Goal: Task Accomplishment & Management: Use online tool/utility

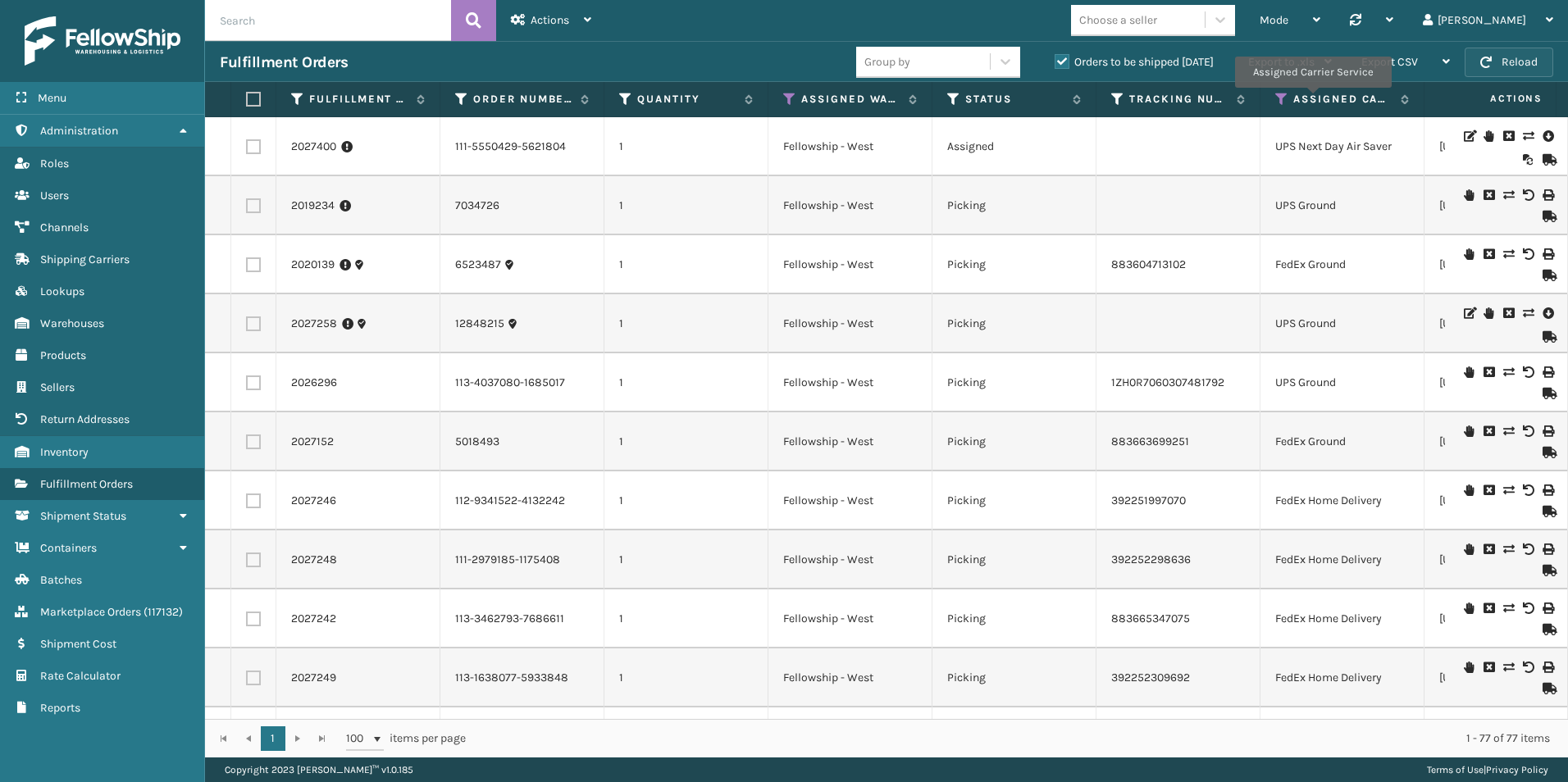
click at [1489, 55] on button "Reload" at bounding box center [1508, 63] width 89 height 29
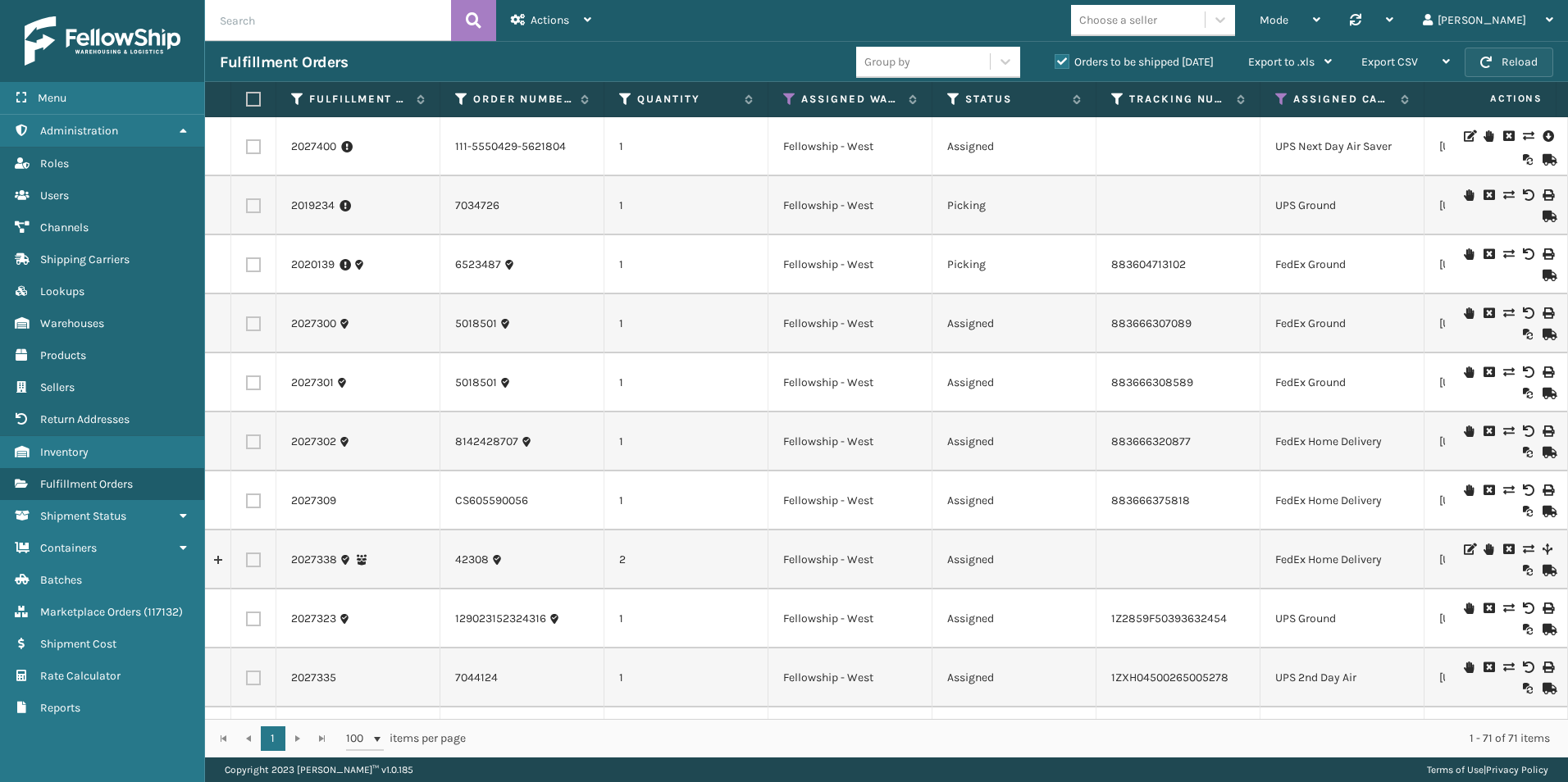
click at [1504, 60] on button "Reload" at bounding box center [1508, 63] width 89 height 29
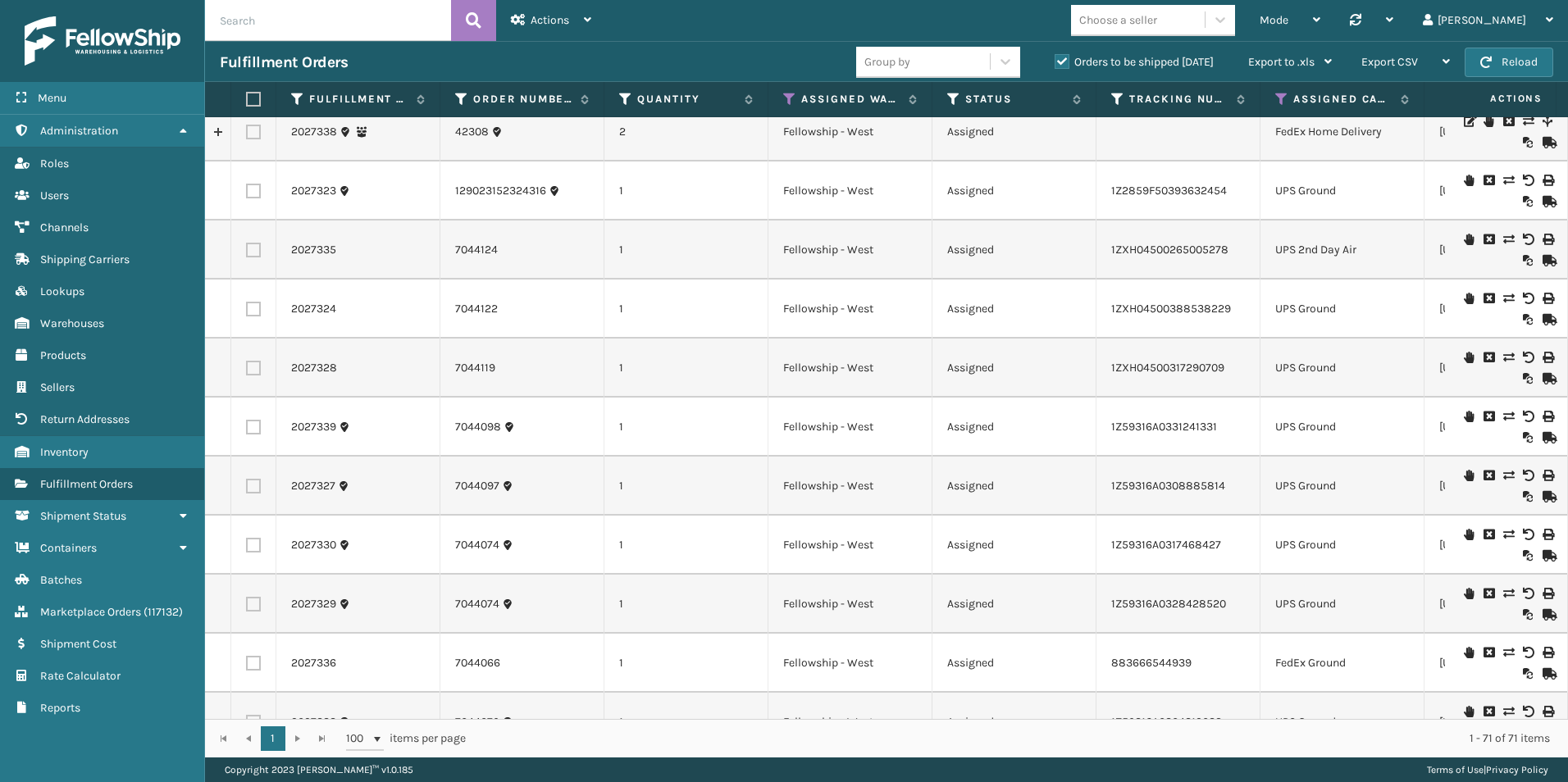
scroll to position [410, 0]
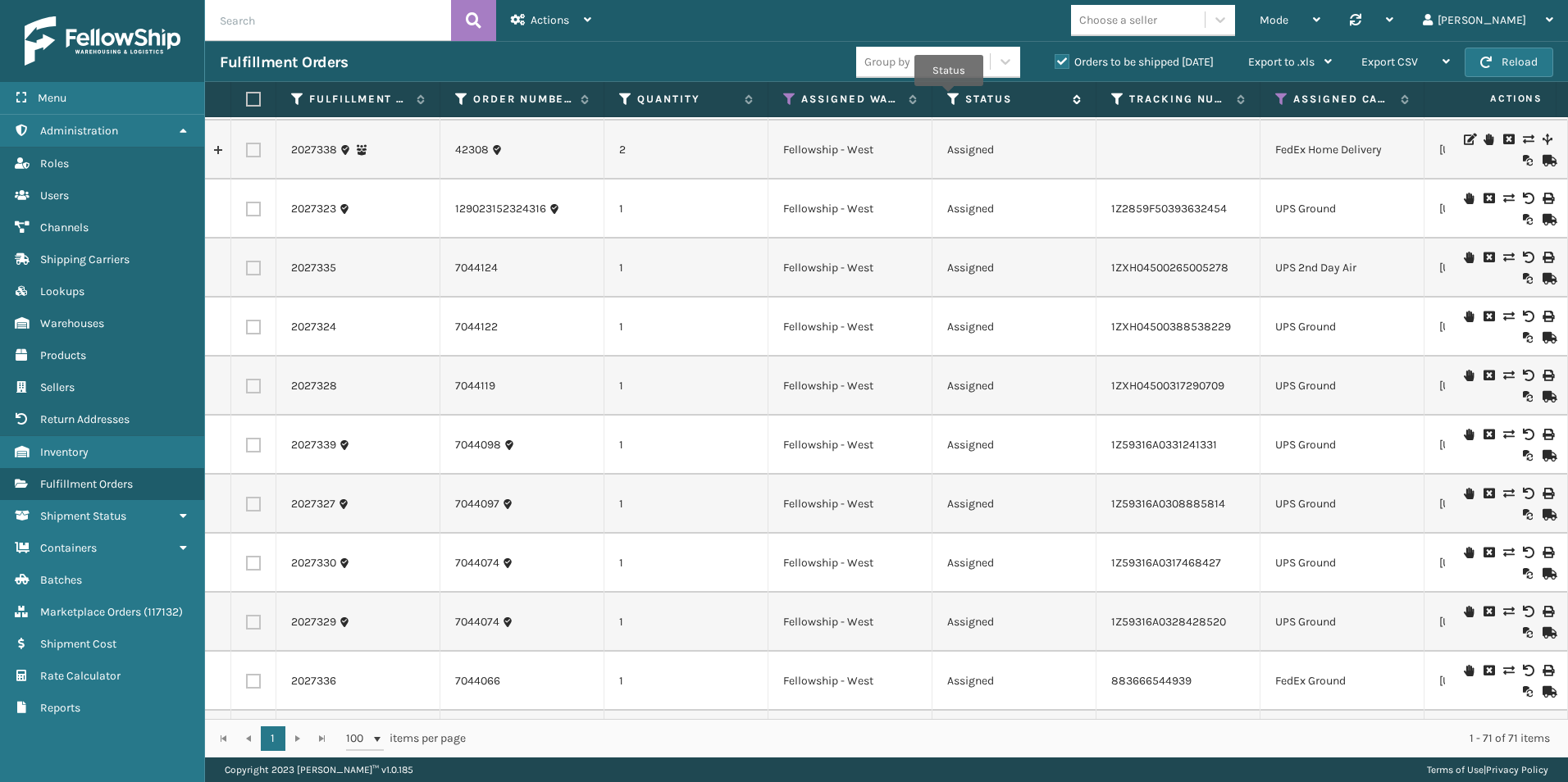
click at [949, 98] on icon at bounding box center [953, 99] width 13 height 15
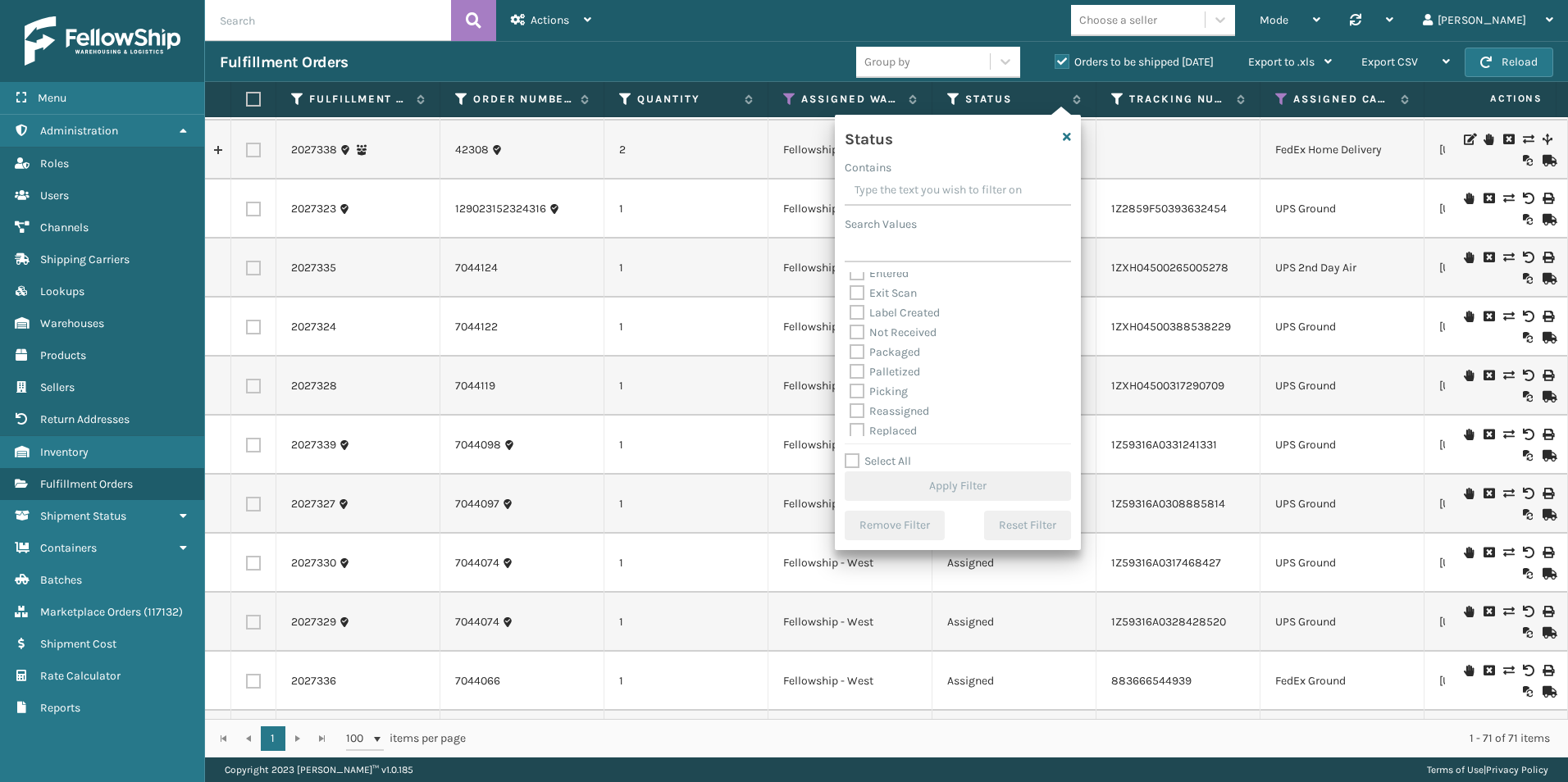
scroll to position [92, 0]
drag, startPoint x: 858, startPoint y: 345, endPoint x: 985, endPoint y: 475, distance: 181.7
click at [858, 344] on label "Picking" at bounding box center [879, 347] width 59 height 14
click at [850, 344] on input "Picking" at bounding box center [849, 343] width 1 height 11
checkbox input "true"
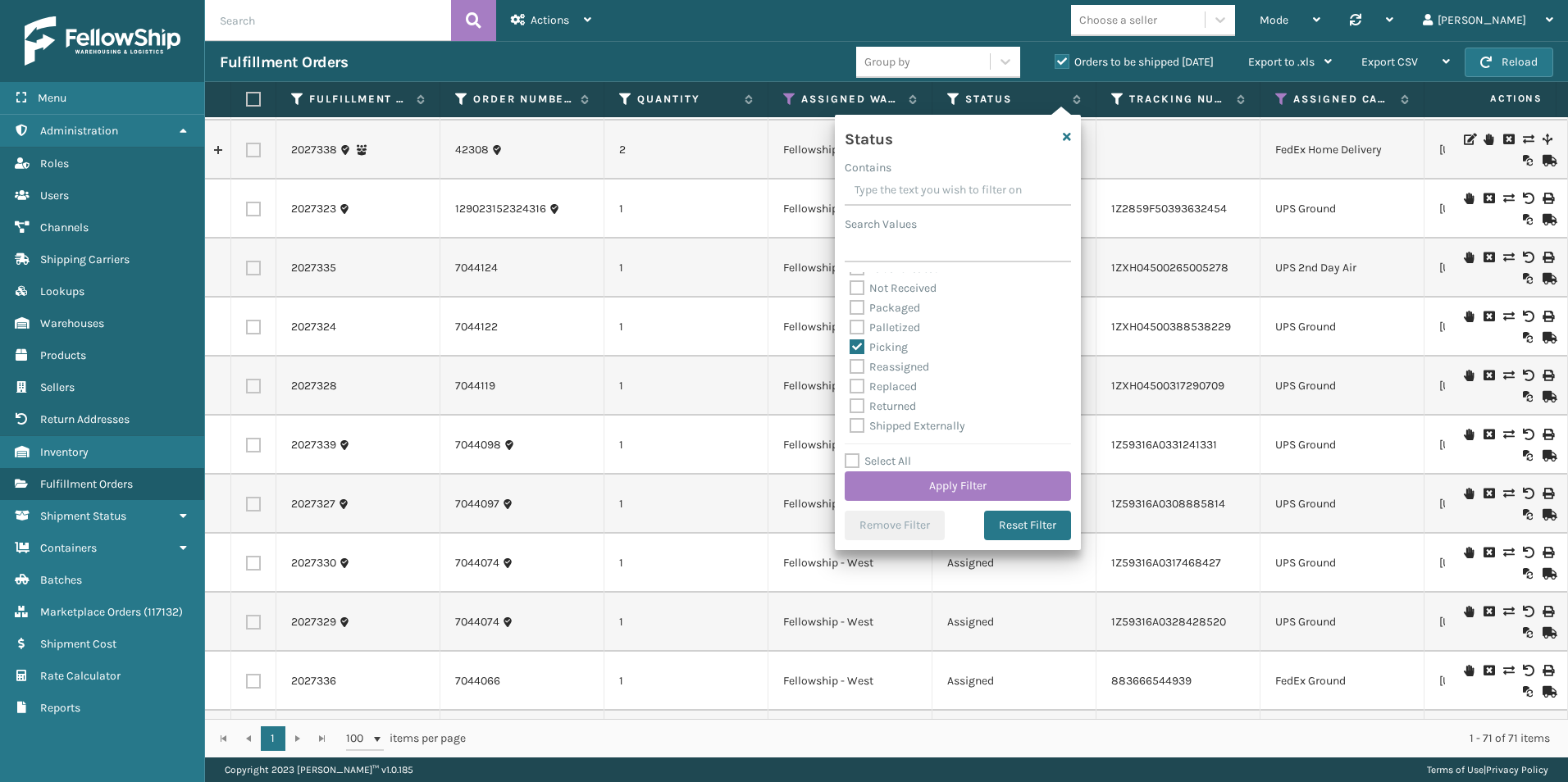
click at [955, 469] on div "Select All Apply Filter" at bounding box center [958, 476] width 227 height 49
click at [941, 486] on button "Apply Filter" at bounding box center [958, 486] width 227 height 29
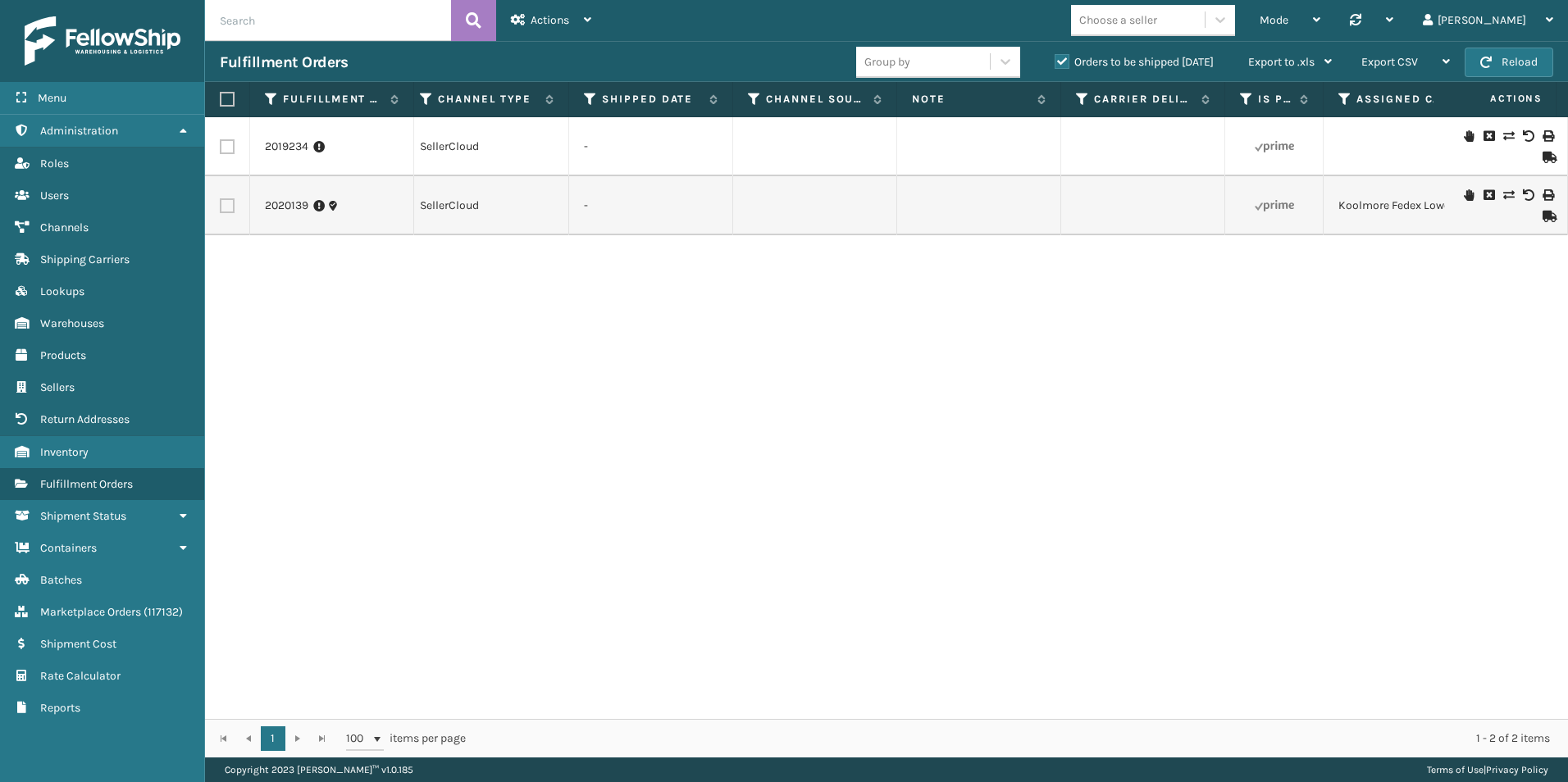
scroll to position [0, 0]
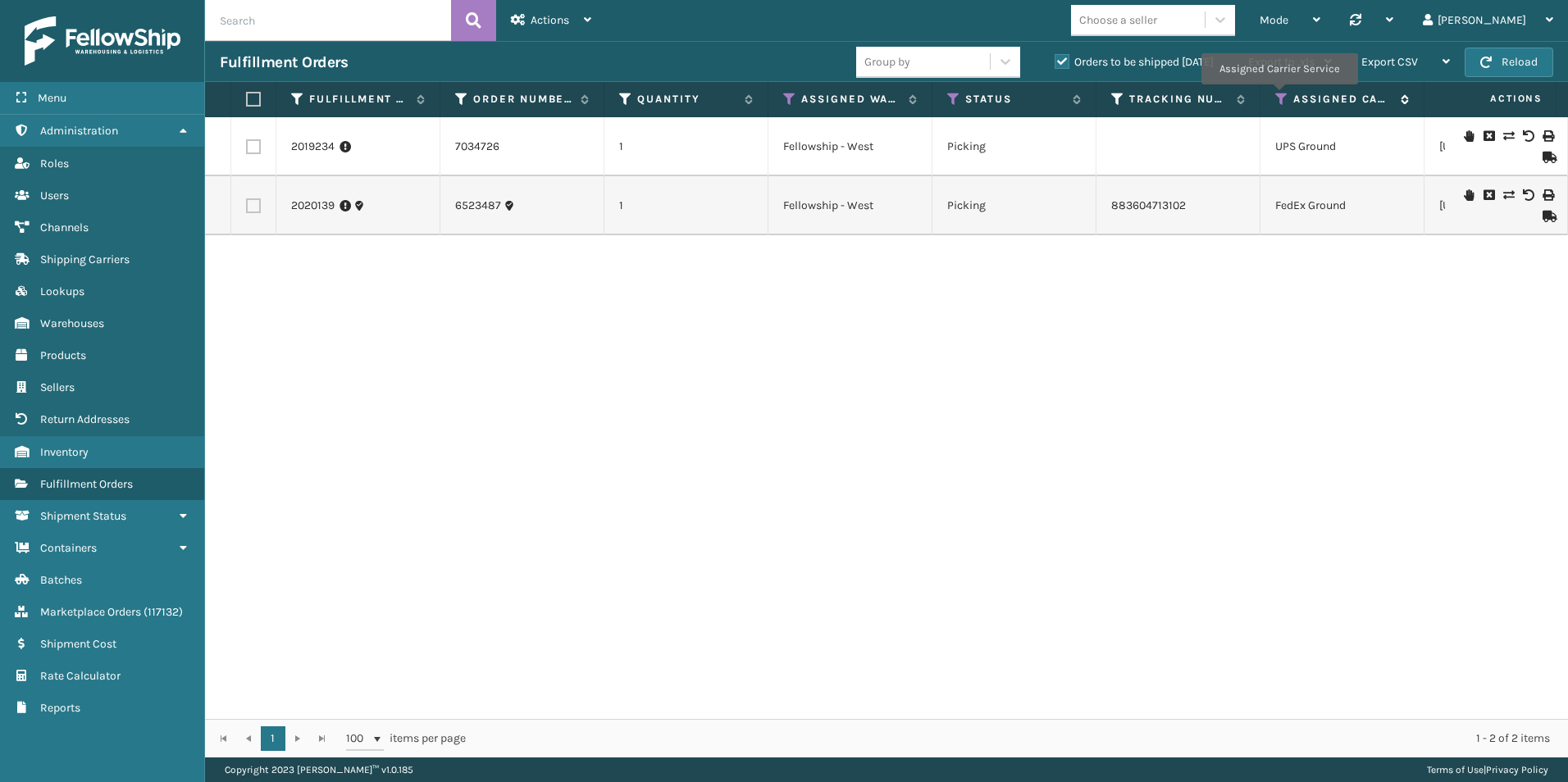
click at [1279, 96] on icon at bounding box center [1282, 99] width 13 height 15
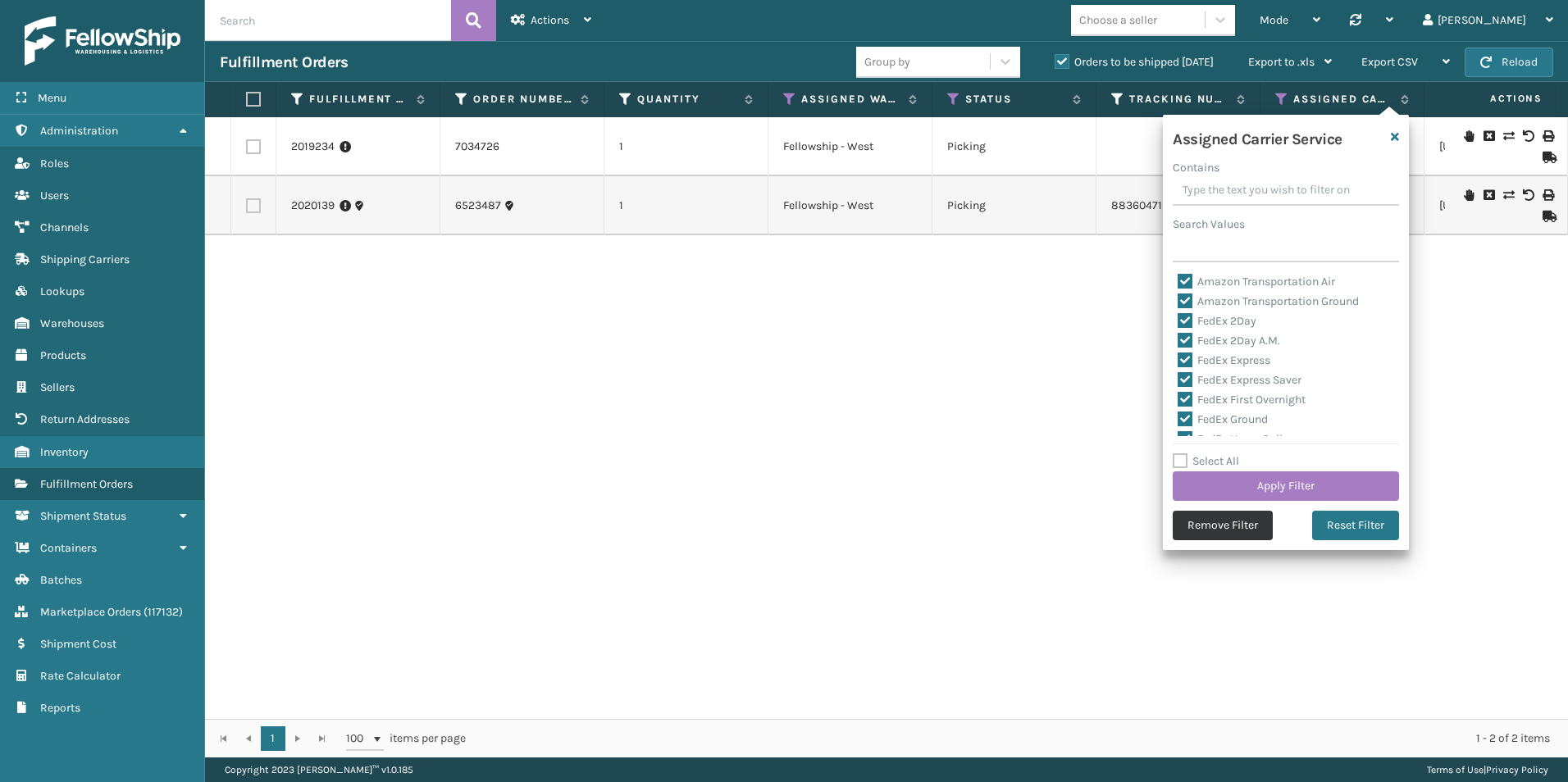
click at [1204, 527] on button "Remove Filter" at bounding box center [1223, 526] width 100 height 29
